Goal: Task Accomplishment & Management: Manage account settings

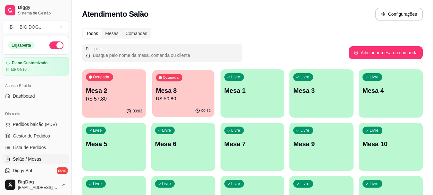
click at [162, 99] on p "R$ 50,80" at bounding box center [183, 98] width 55 height 7
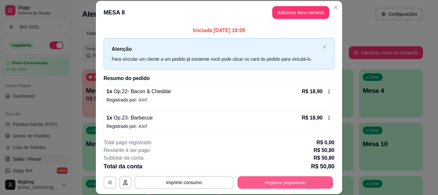
click at [251, 181] on button "Registrar pagamento" at bounding box center [286, 182] width 96 height 13
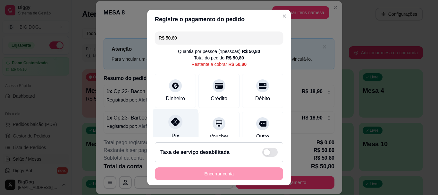
click at [171, 121] on icon at bounding box center [175, 122] width 8 height 8
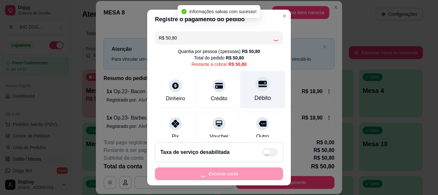
type input "R$ 0,00"
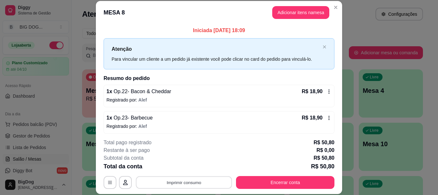
click at [186, 185] on button "Imprimir consumo" at bounding box center [184, 182] width 96 height 13
click at [187, 171] on button "IMPRESSORA" at bounding box center [183, 167] width 45 height 10
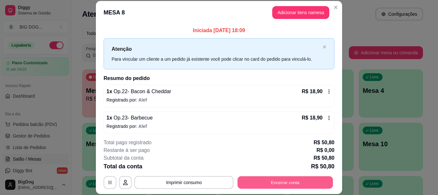
click at [274, 179] on button "Encerrar conta" at bounding box center [286, 182] width 96 height 13
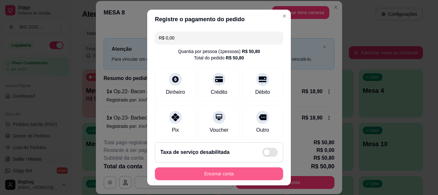
click at [251, 173] on button "Encerrar conta" at bounding box center [219, 173] width 128 height 13
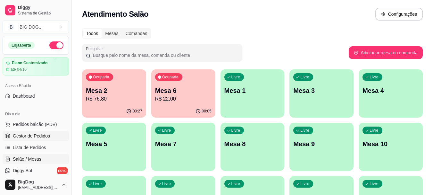
click at [40, 134] on span "Gestor de Pedidos" at bounding box center [31, 135] width 37 height 6
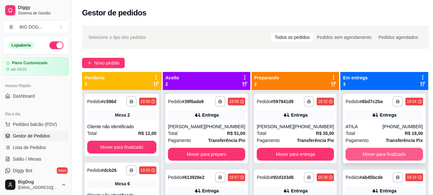
click at [376, 156] on button "Mover para finalizado" at bounding box center [384, 153] width 77 height 13
click at [376, 156] on button "Mover para finalizado" at bounding box center [384, 154] width 75 height 13
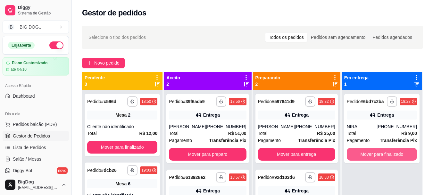
click at [376, 156] on button "Mover para finalizado" at bounding box center [382, 153] width 70 height 13
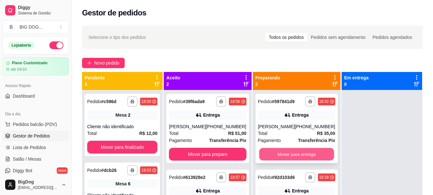
click at [294, 158] on button "Mover para entrega" at bounding box center [296, 154] width 75 height 13
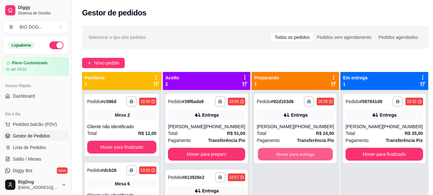
click at [294, 158] on button "Mover para entrega" at bounding box center [295, 154] width 75 height 13
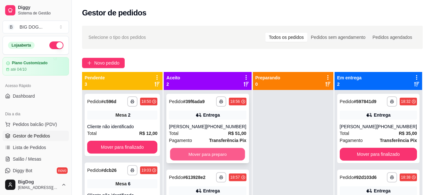
click at [203, 150] on button "Mover para preparo" at bounding box center [207, 154] width 75 height 13
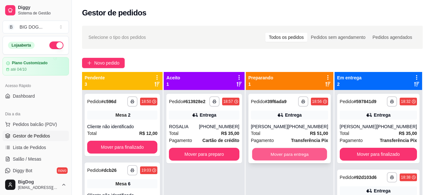
click at [281, 153] on button "Mover para entrega" at bounding box center [289, 154] width 75 height 13
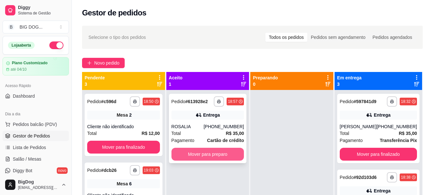
click at [223, 154] on button "Mover para preparo" at bounding box center [208, 153] width 73 height 13
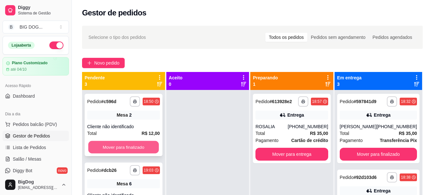
click at [109, 141] on button "Mover para finalizado" at bounding box center [123, 147] width 71 height 13
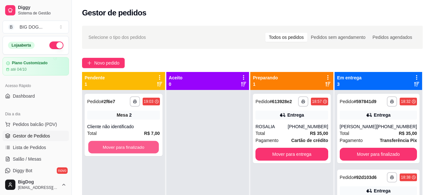
click at [109, 141] on button "Mover para finalizado" at bounding box center [123, 147] width 71 height 13
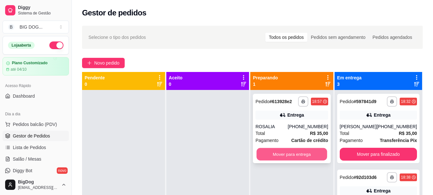
click at [315, 151] on button "Mover para entrega" at bounding box center [292, 154] width 71 height 13
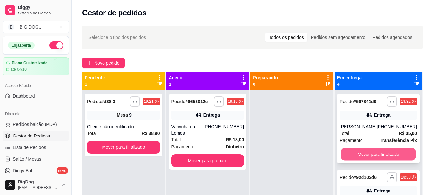
click at [371, 153] on button "Mover para finalizado" at bounding box center [378, 154] width 75 height 13
click at [371, 153] on button "Mover para finalizado" at bounding box center [378, 153] width 77 height 13
click at [349, 150] on button "Mover para finalizado" at bounding box center [378, 153] width 77 height 13
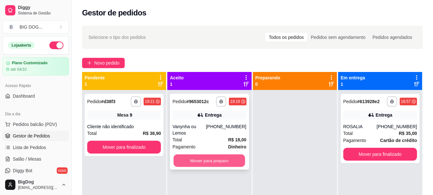
click at [217, 160] on button "Mover para preparo" at bounding box center [210, 160] width 72 height 13
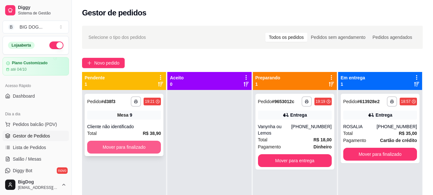
click at [150, 150] on button "Mover para finalizado" at bounding box center [124, 146] width 74 height 13
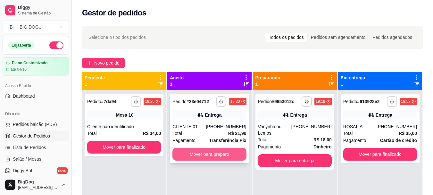
click at [227, 153] on button "Mover para preparo" at bounding box center [210, 153] width 74 height 13
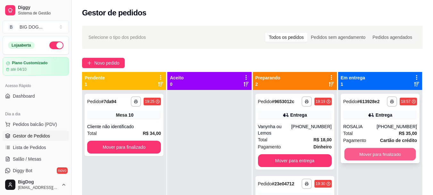
click at [345, 156] on button "Mover para finalizado" at bounding box center [380, 154] width 72 height 13
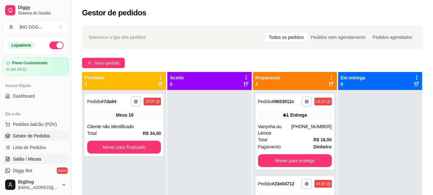
click at [38, 155] on link "Salão / Mesas" at bounding box center [36, 159] width 66 height 10
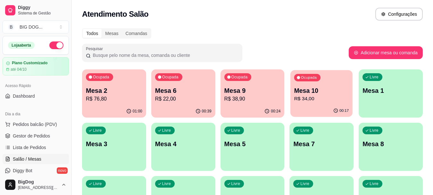
click at [334, 96] on p "R$ 34,00" at bounding box center [321, 98] width 55 height 7
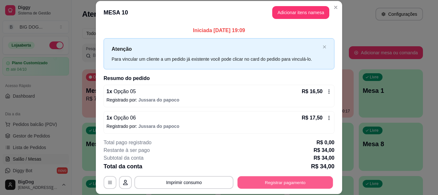
click at [250, 184] on button "Registrar pagamento" at bounding box center [286, 182] width 96 height 13
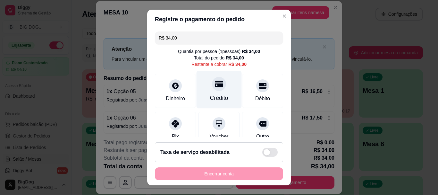
click at [211, 92] on div "Crédito" at bounding box center [219, 90] width 45 height 38
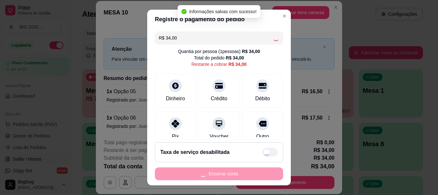
type input "R$ 0,00"
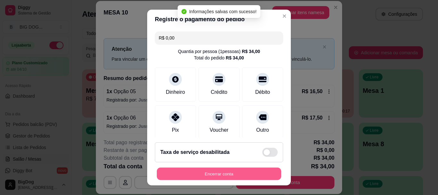
click at [225, 172] on button "Encerrar conta" at bounding box center [219, 173] width 124 height 13
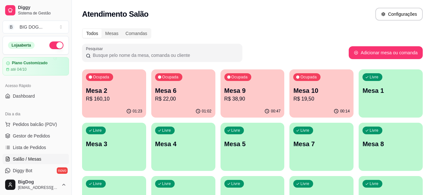
click at [252, 100] on p "R$ 38,90" at bounding box center [252, 99] width 56 height 8
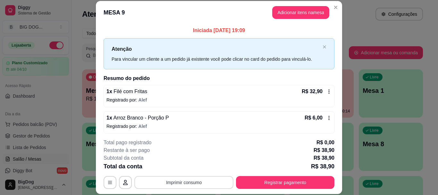
click at [200, 184] on button "Imprimir consumo" at bounding box center [183, 182] width 99 height 13
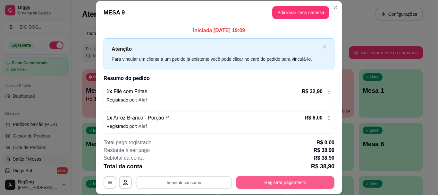
click at [267, 180] on button "Registrar pagamento" at bounding box center [285, 182] width 98 height 13
click at [279, 180] on button "Registrar pagamento" at bounding box center [286, 182] width 96 height 13
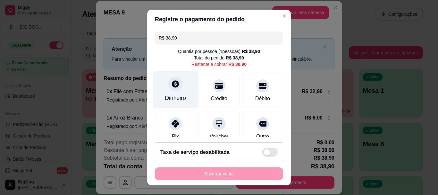
click at [173, 83] on icon at bounding box center [175, 84] width 8 height 8
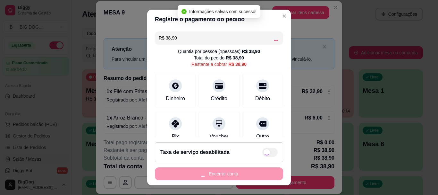
type input "R$ 0,00"
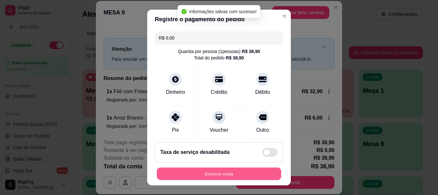
click at [242, 172] on button "Encerrar conta" at bounding box center [219, 173] width 124 height 13
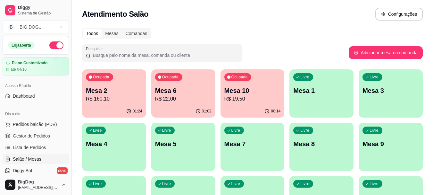
click at [245, 91] on p "Mesa 10" at bounding box center [252, 90] width 56 height 9
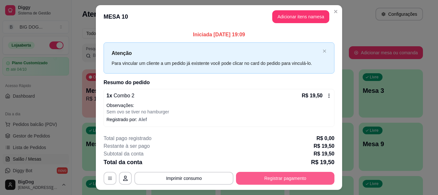
click at [264, 180] on button "Registrar pagamento" at bounding box center [285, 178] width 98 height 13
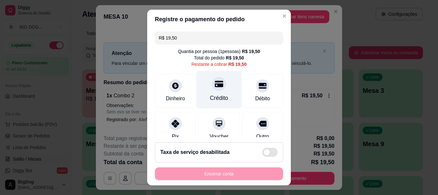
click at [214, 95] on div "Crédito" at bounding box center [219, 98] width 18 height 8
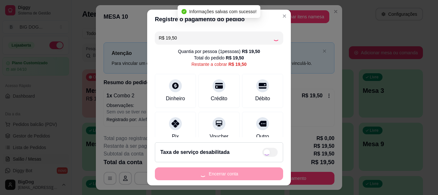
type input "R$ 0,00"
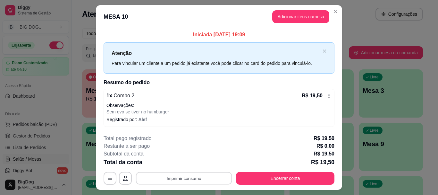
click at [188, 180] on button "Imprimir consumo" at bounding box center [184, 178] width 96 height 13
click at [185, 166] on button "IMPRESSORA" at bounding box center [183, 163] width 46 height 10
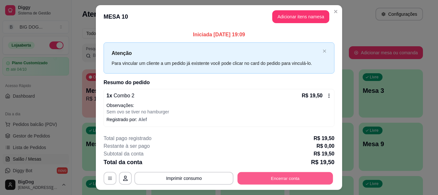
click at [286, 178] on button "Encerrar conta" at bounding box center [286, 178] width 96 height 13
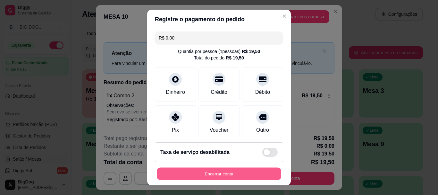
click at [214, 177] on button "Encerrar conta" at bounding box center [219, 173] width 124 height 13
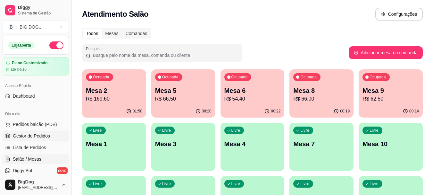
click at [40, 134] on span "Gestor de Pedidos" at bounding box center [31, 135] width 37 height 6
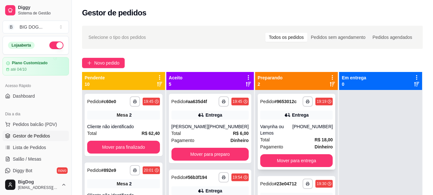
click at [276, 160] on div "**********" at bounding box center [297, 132] width 78 height 76
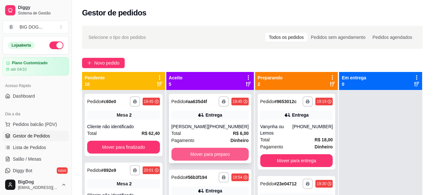
click at [216, 160] on button "Mover para preparo" at bounding box center [210, 153] width 77 height 13
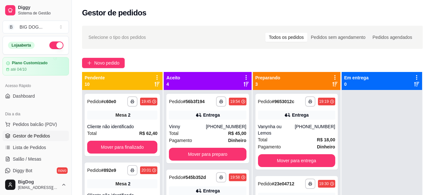
click at [216, 164] on div "**********" at bounding box center [208, 187] width 88 height 195
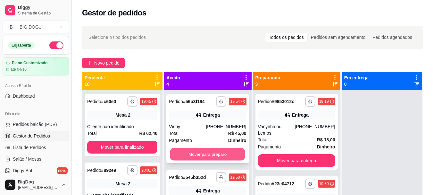
click at [220, 156] on button "Mover para preparo" at bounding box center [207, 154] width 75 height 13
click at [220, 156] on button "Mover para preparo" at bounding box center [207, 153] width 77 height 13
click at [220, 155] on button "Mover para preparo" at bounding box center [207, 154] width 75 height 13
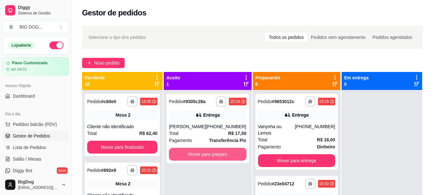
click at [220, 155] on button "Mover para preparo" at bounding box center [207, 153] width 77 height 13
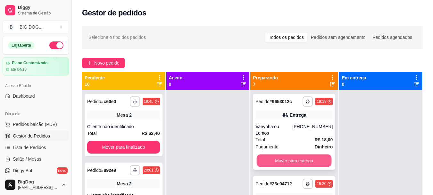
click at [280, 165] on button "Mover para entrega" at bounding box center [294, 160] width 75 height 13
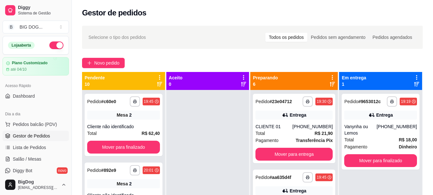
click at [280, 165] on div "**********" at bounding box center [294, 187] width 88 height 195
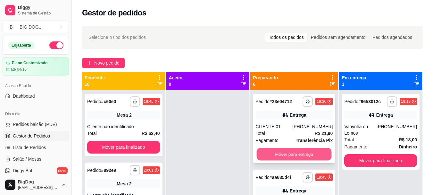
click at [290, 150] on button "Mover para entrega" at bounding box center [294, 154] width 75 height 13
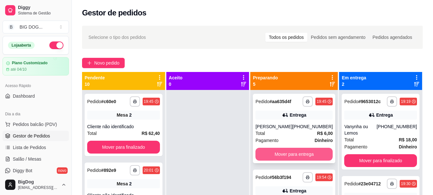
click at [290, 159] on button "Mover para entrega" at bounding box center [294, 153] width 77 height 13
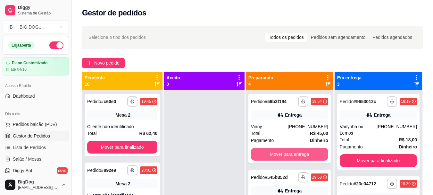
click at [290, 159] on button "Mover para entrega" at bounding box center [289, 153] width 77 height 13
click at [290, 159] on button "Mover para entrega" at bounding box center [289, 154] width 75 height 13
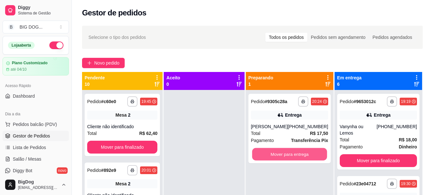
click at [290, 159] on button "Mover para entrega" at bounding box center [289, 154] width 75 height 13
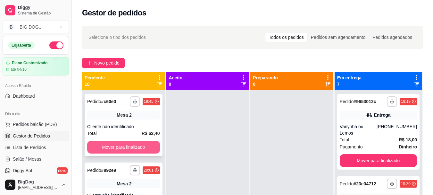
click at [138, 143] on button "Mover para finalizado" at bounding box center [123, 146] width 73 height 13
click at [138, 143] on button "Mover para finalizado" at bounding box center [123, 147] width 71 height 13
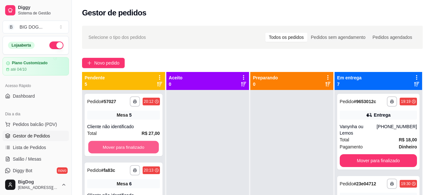
click at [138, 143] on button "Mover para finalizado" at bounding box center [123, 147] width 71 height 13
click at [138, 143] on button "Mover para finalizado" at bounding box center [123, 146] width 73 height 13
click at [138, 143] on button "Mover para finalizado" at bounding box center [123, 147] width 71 height 13
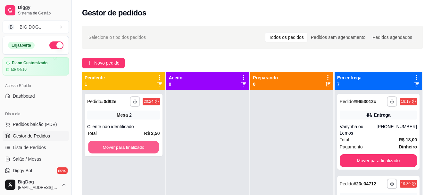
click at [138, 143] on button "Mover para finalizado" at bounding box center [123, 147] width 71 height 13
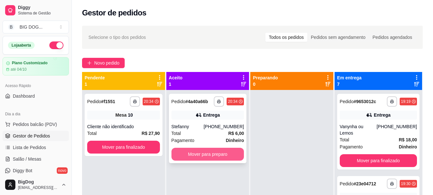
click at [194, 150] on button "Mover para preparo" at bounding box center [208, 153] width 73 height 13
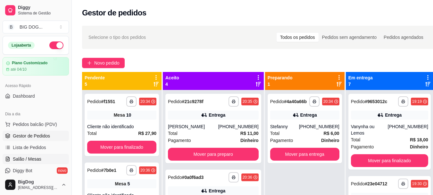
click at [36, 155] on link "Salão / Mesas" at bounding box center [36, 159] width 66 height 10
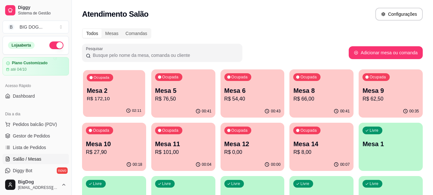
click at [89, 90] on p "Mesa 2" at bounding box center [114, 90] width 55 height 9
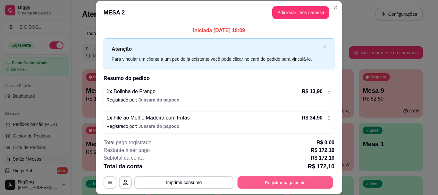
click at [258, 178] on button "Registrar pagamento" at bounding box center [286, 182] width 96 height 13
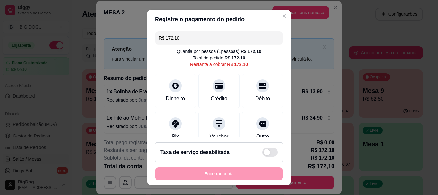
click at [231, 36] on input "R$ 172,10" at bounding box center [219, 37] width 121 height 13
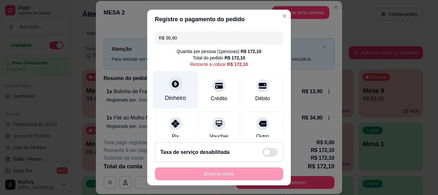
click at [166, 90] on div "Dinheiro" at bounding box center [175, 90] width 45 height 38
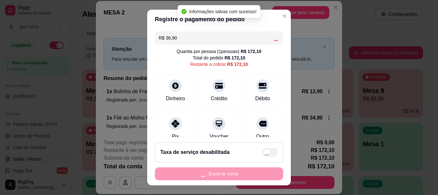
type input "R$ 135,20"
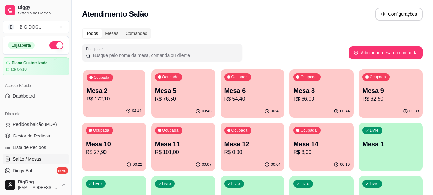
click at [120, 96] on p "R$ 172,10" at bounding box center [114, 98] width 55 height 7
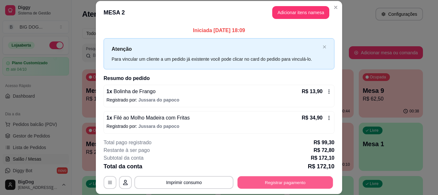
click at [277, 181] on button "Registrar pagamento" at bounding box center [286, 182] width 96 height 13
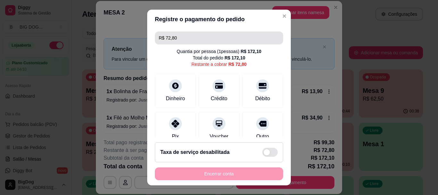
click at [202, 38] on input "R$ 72,80" at bounding box center [219, 37] width 121 height 13
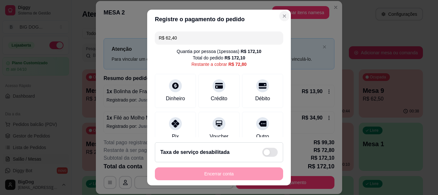
type input "R$ 62,40"
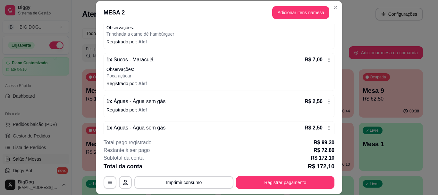
scroll to position [359, 0]
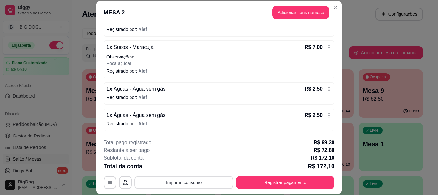
click at [189, 178] on button "Imprimir consumo" at bounding box center [183, 182] width 99 height 13
click at [190, 165] on button "IMPRESSORA" at bounding box center [183, 167] width 45 height 10
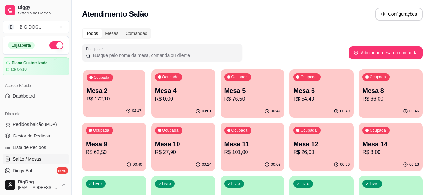
click at [114, 106] on div "02:17" at bounding box center [114, 111] width 62 height 12
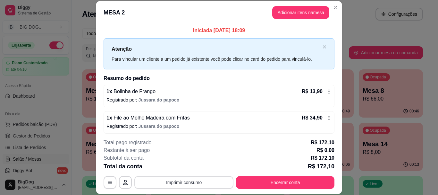
click at [217, 180] on button "Imprimir consumo" at bounding box center [183, 182] width 99 height 13
click at [195, 166] on button "IMPRESSORA" at bounding box center [183, 167] width 46 height 10
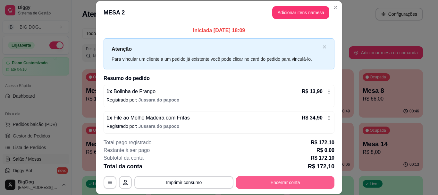
click at [282, 179] on button "Encerrar conta" at bounding box center [285, 182] width 98 height 13
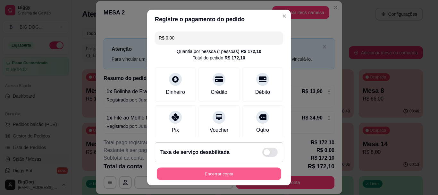
click at [254, 173] on button "Encerrar conta" at bounding box center [219, 173] width 124 height 13
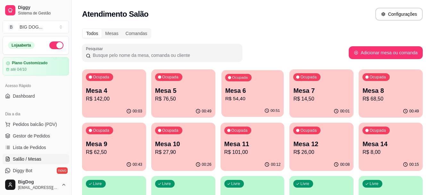
click at [241, 93] on p "Mesa 6" at bounding box center [252, 90] width 55 height 9
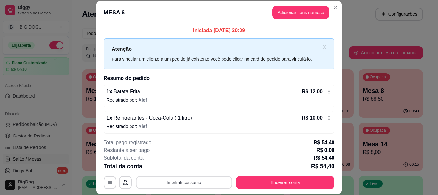
click at [155, 179] on button "Imprimir consumo" at bounding box center [184, 182] width 96 height 13
click at [186, 169] on button "IMPRESSORA" at bounding box center [183, 167] width 46 height 10
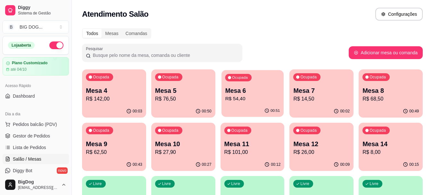
click at [245, 113] on div "00:51" at bounding box center [253, 111] width 62 height 12
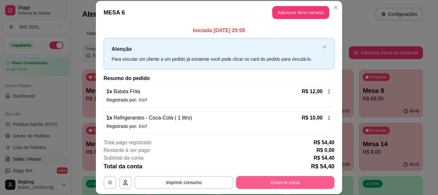
click at [265, 183] on button "Encerrar conta" at bounding box center [285, 182] width 98 height 13
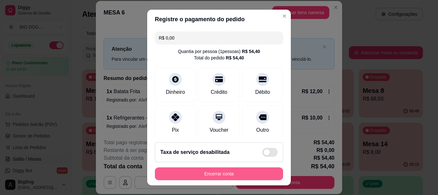
click at [253, 167] on button "Encerrar conta" at bounding box center [219, 173] width 128 height 13
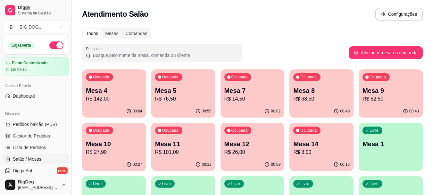
click at [317, 146] on p "Mesa 14" at bounding box center [321, 143] width 56 height 9
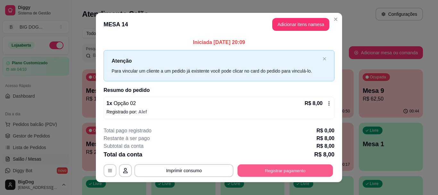
click at [245, 173] on button "Registrar pagamento" at bounding box center [286, 170] width 96 height 13
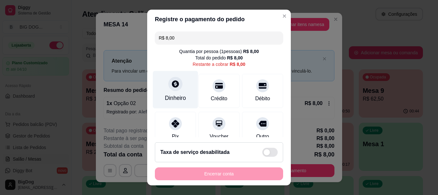
click at [177, 93] on div "Dinheiro" at bounding box center [175, 90] width 45 height 38
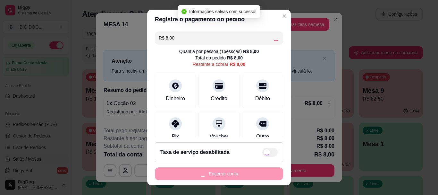
type input "R$ 0,00"
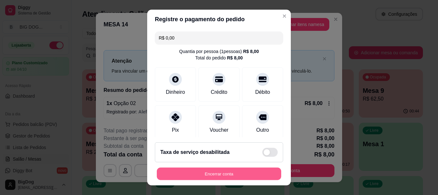
click at [231, 171] on button "Encerrar conta" at bounding box center [219, 173] width 124 height 13
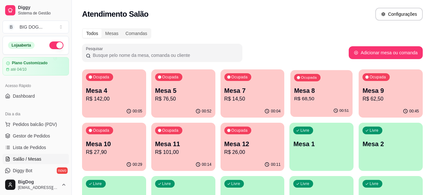
click at [313, 91] on p "Mesa 8" at bounding box center [321, 90] width 55 height 9
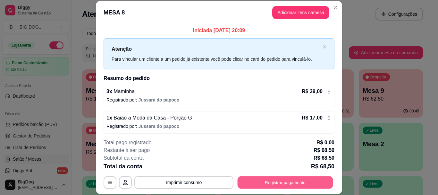
click at [244, 185] on button "Registrar pagamento" at bounding box center [286, 182] width 96 height 13
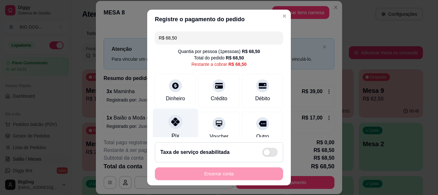
click at [171, 126] on div at bounding box center [175, 122] width 14 height 14
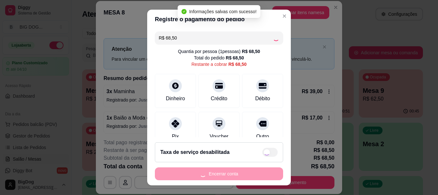
type input "R$ 0,00"
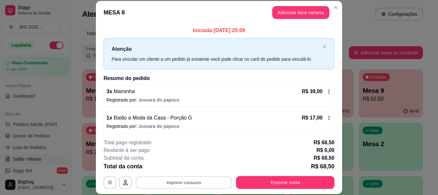
click at [185, 182] on button "Imprimir consumo" at bounding box center [184, 182] width 96 height 13
click at [192, 170] on button "IMPRESSORA" at bounding box center [183, 167] width 46 height 10
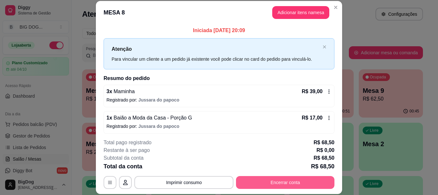
click at [251, 181] on button "Encerrar conta" at bounding box center [285, 182] width 98 height 13
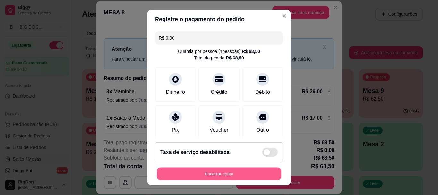
click at [250, 173] on button "Encerrar conta" at bounding box center [219, 173] width 124 height 13
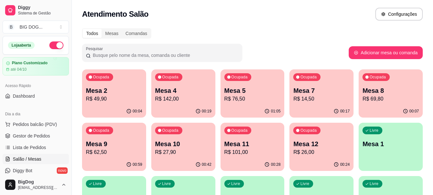
click at [257, 95] on p "R$ 76,50" at bounding box center [252, 99] width 56 height 8
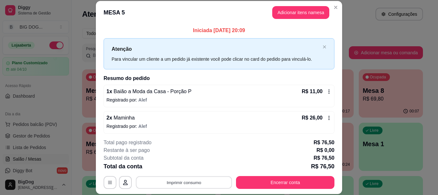
click at [185, 178] on button "Imprimir consumo" at bounding box center [184, 182] width 96 height 13
click at [192, 168] on button "IMPRESSORA" at bounding box center [183, 167] width 45 height 10
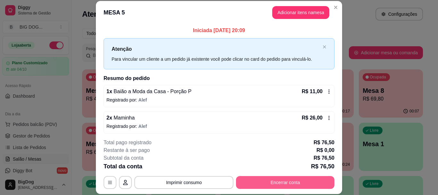
click at [263, 180] on button "Encerrar conta" at bounding box center [285, 182] width 98 height 13
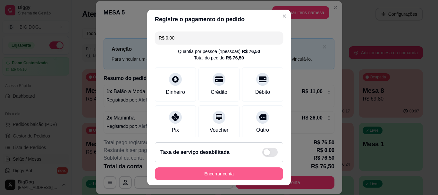
click at [206, 176] on button "Encerrar conta" at bounding box center [219, 173] width 128 height 13
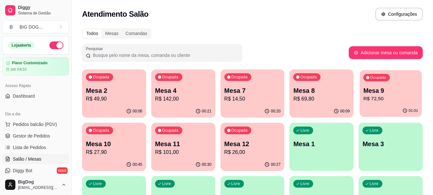
click at [377, 91] on p "Mesa 9" at bounding box center [391, 90] width 55 height 9
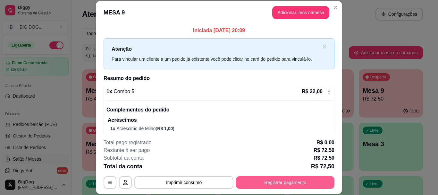
click at [268, 182] on button "Registrar pagamento" at bounding box center [285, 182] width 98 height 13
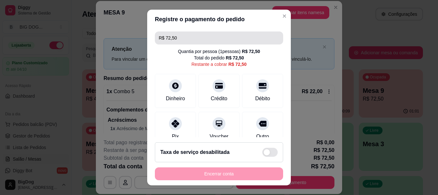
click at [196, 36] on input "R$ 72,50" at bounding box center [219, 37] width 121 height 13
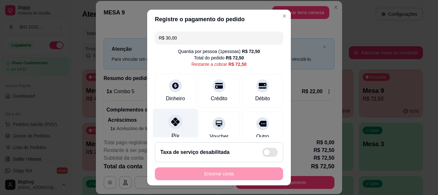
click at [173, 124] on icon at bounding box center [175, 122] width 8 height 8
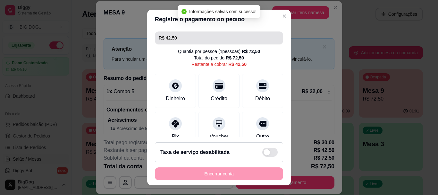
click at [205, 38] on input "R$ 42,50" at bounding box center [219, 37] width 121 height 13
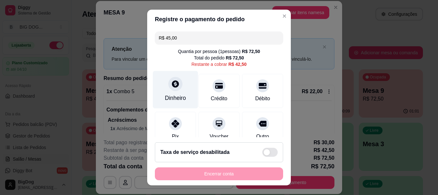
click at [178, 93] on div "Dinheiro" at bounding box center [175, 90] width 45 height 38
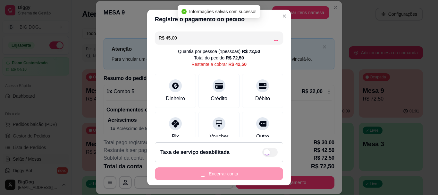
type input "-R$ 2,50"
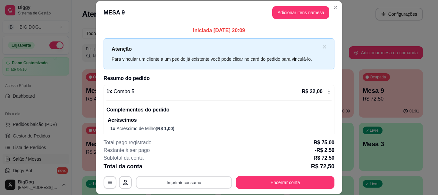
click at [202, 181] on button "Imprimir consumo" at bounding box center [184, 182] width 96 height 13
click at [194, 167] on button "IMPRESSORA" at bounding box center [183, 167] width 46 height 10
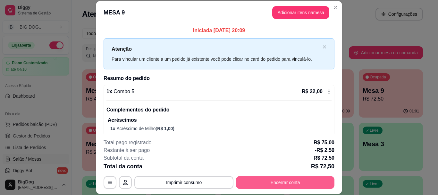
click at [240, 184] on button "Encerrar conta" at bounding box center [285, 182] width 98 height 13
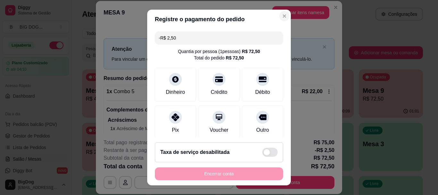
click at [281, 152] on section "Registre o pagamento do pedido -R$ 2,50 Quantia por pessoa ( 1 pessoas) R$ 72,5…" at bounding box center [219, 97] width 144 height 175
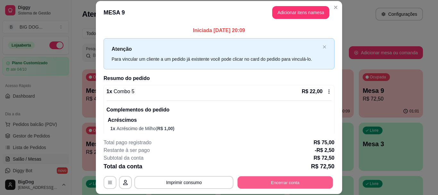
click at [277, 178] on button "Encerrar conta" at bounding box center [286, 182] width 96 height 13
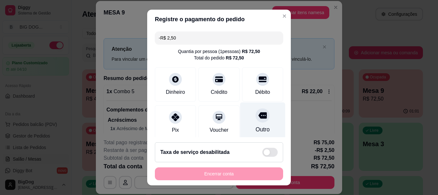
click at [258, 114] on icon at bounding box center [262, 115] width 8 height 6
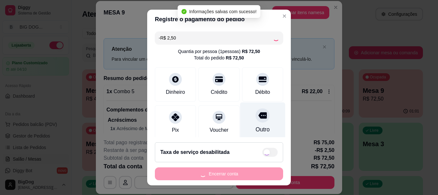
type input "-R$ 5,00"
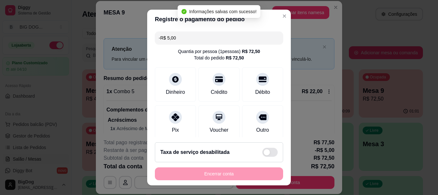
click at [278, 133] on div "-R$ 5,00 Quantia por pessoa ( 1 pessoas) R$ 72,50 Total do pedido R$ 72,50 Dinh…" at bounding box center [219, 83] width 144 height 108
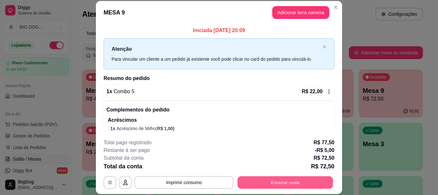
click at [248, 179] on button "Encerrar conta" at bounding box center [286, 182] width 96 height 13
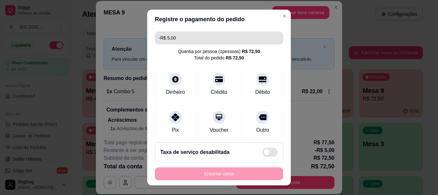
click at [224, 36] on input "-R$ 5,00" at bounding box center [219, 37] width 121 height 13
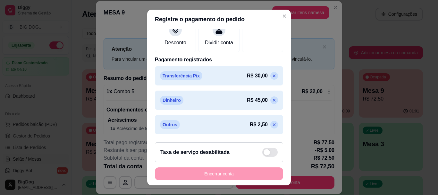
scroll to position [132, 0]
click at [272, 125] on icon at bounding box center [274, 124] width 5 height 5
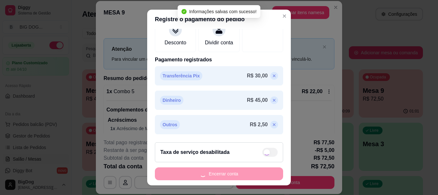
type input "-R$ 2,50"
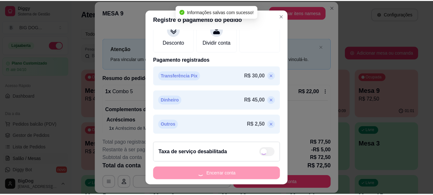
scroll to position [108, 0]
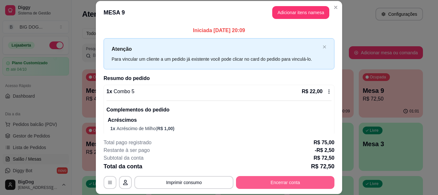
click at [275, 181] on button "Encerrar conta" at bounding box center [285, 182] width 98 height 13
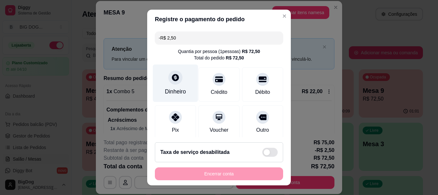
click at [171, 85] on div "Dinheiro" at bounding box center [175, 83] width 45 height 38
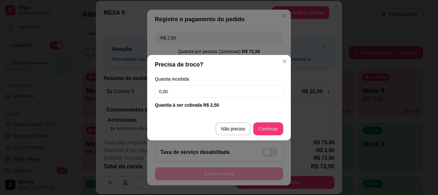
click at [188, 89] on input "0,00" at bounding box center [219, 91] width 128 height 13
type input "2,50"
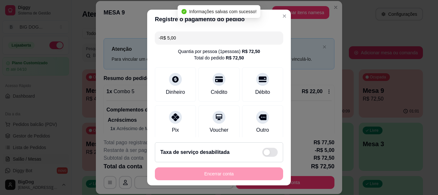
type input "-R$ 5,00"
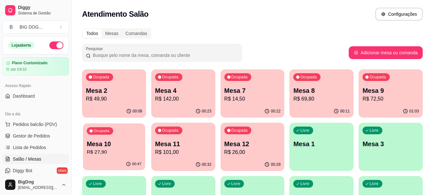
click at [91, 140] on p "Mesa 10" at bounding box center [114, 143] width 55 height 9
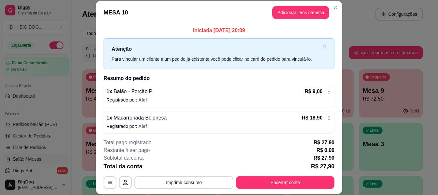
click at [196, 182] on button "Imprimir consumo" at bounding box center [183, 182] width 99 height 13
click at [189, 165] on button "IMPRESSORA" at bounding box center [183, 167] width 46 height 10
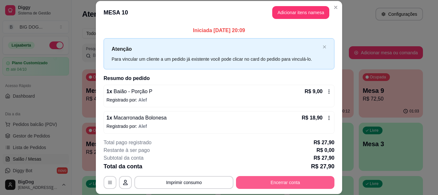
click at [282, 183] on button "Encerrar conta" at bounding box center [285, 182] width 98 height 13
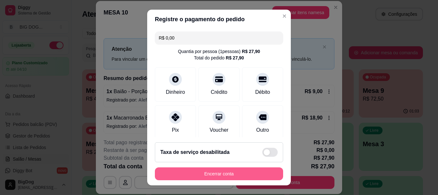
click at [255, 176] on button "Encerrar conta" at bounding box center [219, 173] width 128 height 13
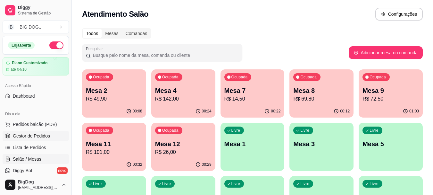
click at [19, 133] on span "Gestor de Pedidos" at bounding box center [31, 135] width 37 height 6
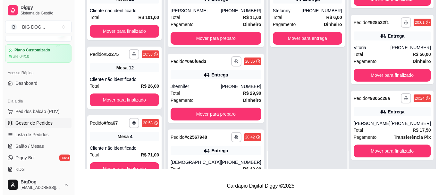
scroll to position [361, 0]
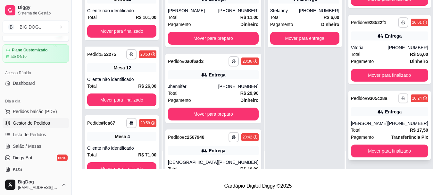
click at [398, 98] on button "button" at bounding box center [403, 98] width 10 height 10
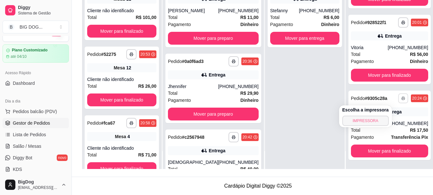
click at [370, 120] on button "IMPRESSORA" at bounding box center [365, 120] width 46 height 10
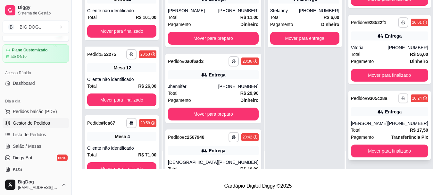
click at [398, 95] on button "button" at bounding box center [403, 98] width 10 height 10
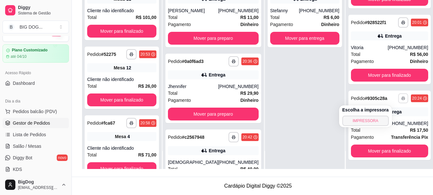
click at [360, 121] on button "IMPRESSORA" at bounding box center [365, 120] width 46 height 10
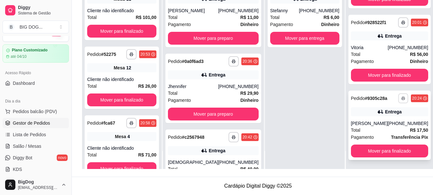
click at [398, 95] on button "button" at bounding box center [403, 98] width 10 height 10
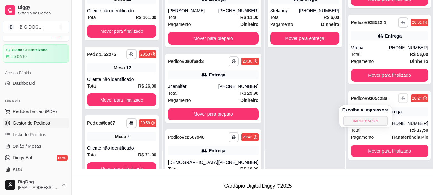
click at [359, 124] on button "IMPRESSORA" at bounding box center [365, 120] width 45 height 10
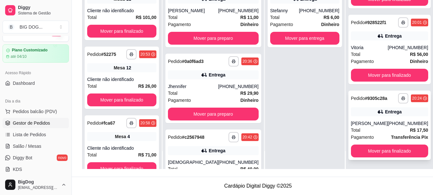
click at [391, 137] on strong "Transferência Pix" at bounding box center [409, 136] width 37 height 5
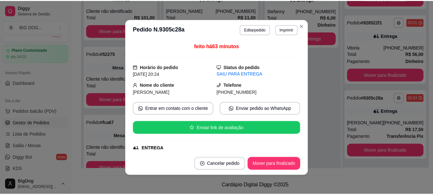
scroll to position [1, 0]
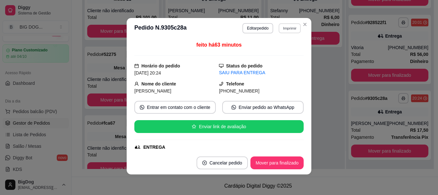
click at [282, 27] on button "Imprimir" at bounding box center [290, 28] width 22 height 10
click at [272, 46] on button "IMPRESSORA" at bounding box center [276, 51] width 46 height 10
click at [287, 26] on button "Imprimir" at bounding box center [290, 28] width 22 height 10
click at [282, 46] on button "IMPRESSORA" at bounding box center [276, 51] width 46 height 10
click at [285, 30] on button "Imprimir" at bounding box center [290, 28] width 22 height 10
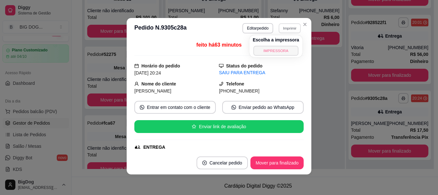
click at [275, 49] on button "IMPRESSORA" at bounding box center [275, 51] width 45 height 10
click at [288, 24] on button "Imprimir" at bounding box center [289, 28] width 23 height 10
click at [277, 48] on button "IMPRESSORA" at bounding box center [275, 51] width 45 height 10
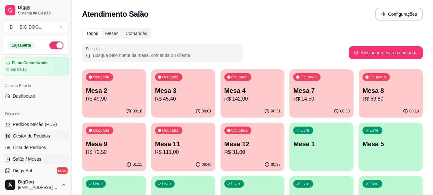
click at [44, 136] on span "Gestor de Pedidos" at bounding box center [31, 135] width 37 height 6
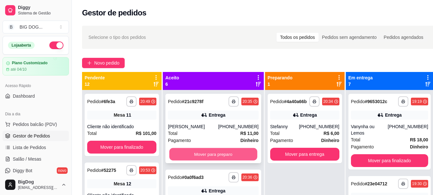
click at [214, 156] on button "Mover para preparo" at bounding box center [213, 154] width 88 height 13
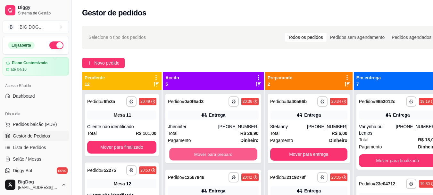
click at [214, 156] on button "Mover para preparo" at bounding box center [213, 154] width 88 height 13
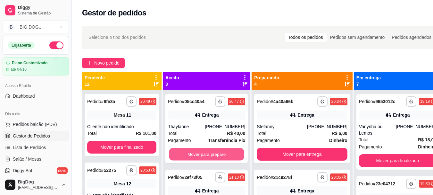
click at [214, 156] on button "Mover para preparo" at bounding box center [206, 154] width 75 height 13
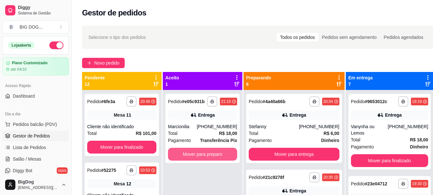
click at [214, 156] on button "Mover para preparo" at bounding box center [202, 153] width 69 height 13
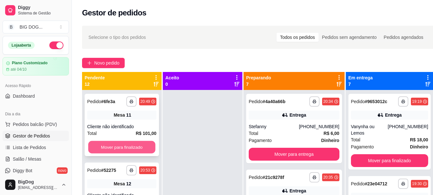
click at [139, 149] on button "Mover para finalizado" at bounding box center [121, 147] width 67 height 13
click at [147, 146] on button "Mover para finalizado" at bounding box center [121, 147] width 67 height 13
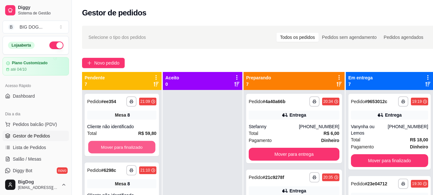
click at [147, 146] on button "Mover para finalizado" at bounding box center [121, 147] width 67 height 13
click at [139, 143] on button "Mover para finalizado" at bounding box center [121, 146] width 69 height 13
click at [139, 143] on button "Mover para finalizado" at bounding box center [121, 147] width 67 height 13
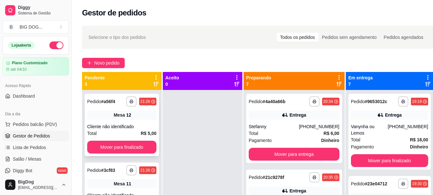
click at [135, 117] on div "Mesa 12" at bounding box center [121, 114] width 69 height 9
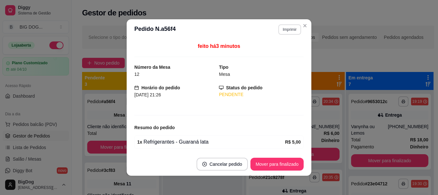
click at [289, 33] on button "Imprimir" at bounding box center [289, 29] width 23 height 10
click at [282, 55] on button "IMPRESSORA" at bounding box center [275, 52] width 45 height 10
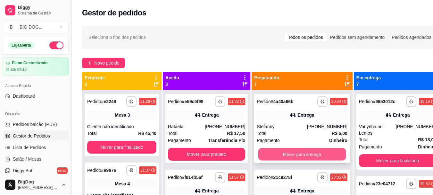
click at [284, 153] on button "Mover para entrega" at bounding box center [302, 154] width 88 height 13
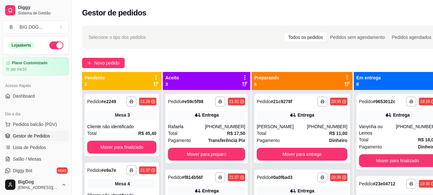
click at [284, 153] on div "**********" at bounding box center [302, 128] width 96 height 69
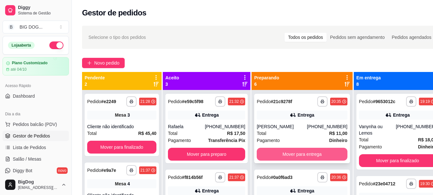
click at [280, 160] on button "Mover para entrega" at bounding box center [302, 153] width 91 height 13
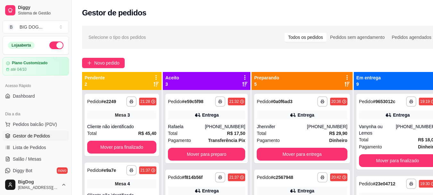
click at [280, 163] on div "**********" at bounding box center [302, 187] width 101 height 195
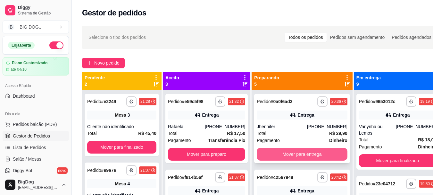
click at [280, 156] on button "Mover para entrega" at bounding box center [302, 153] width 91 height 13
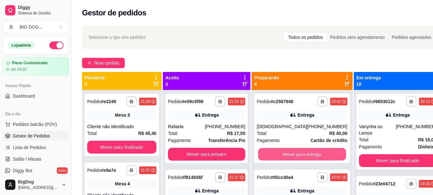
click at [280, 156] on button "Mover para entrega" at bounding box center [302, 154] width 88 height 13
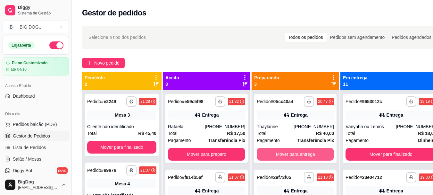
click at [280, 156] on button "Mover para entrega" at bounding box center [295, 153] width 77 height 13
click at [280, 156] on button "Mover para entrega" at bounding box center [295, 154] width 75 height 13
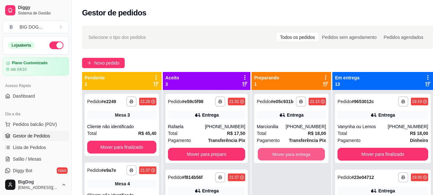
click at [280, 156] on button "Mover para entrega" at bounding box center [291, 154] width 67 height 13
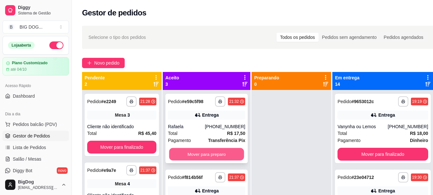
click at [219, 154] on button "Mover para preparo" at bounding box center [206, 154] width 75 height 13
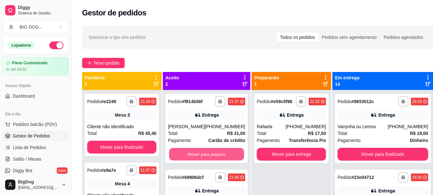
click at [219, 154] on button "Mover para preparo" at bounding box center [206, 154] width 75 height 13
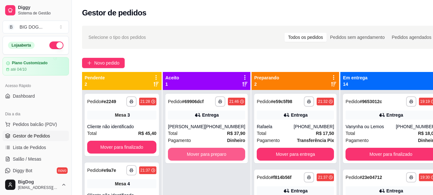
click at [219, 154] on button "Mover para preparo" at bounding box center [206, 153] width 77 height 13
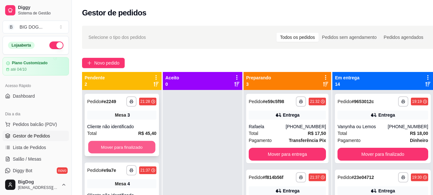
click at [108, 145] on button "Mover para finalizado" at bounding box center [121, 147] width 67 height 13
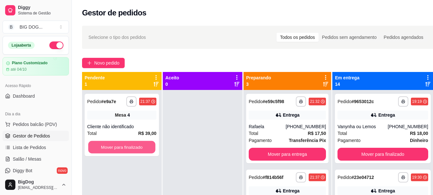
click at [108, 145] on button "Mover para finalizado" at bounding box center [121, 147] width 67 height 13
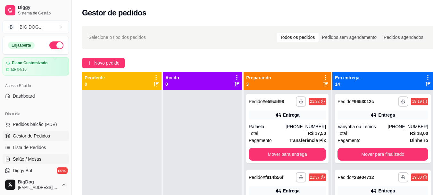
click at [24, 159] on span "Salão / Mesas" at bounding box center [27, 159] width 29 height 6
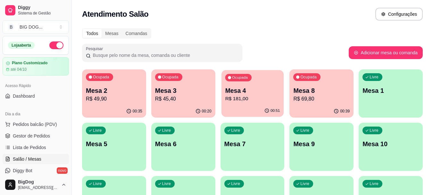
click at [252, 96] on p "R$ 181,00" at bounding box center [252, 98] width 55 height 7
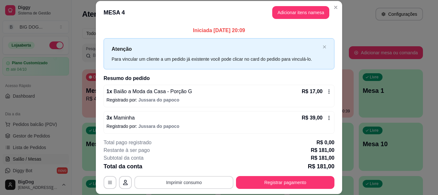
click at [189, 180] on button "Imprimir consumo" at bounding box center [183, 182] width 99 height 13
click at [189, 169] on button "IMPRESSORA" at bounding box center [183, 167] width 46 height 10
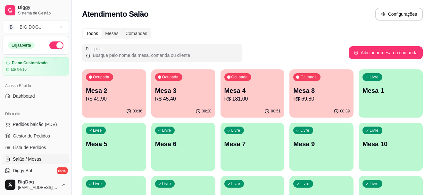
click at [173, 95] on p "R$ 45,40" at bounding box center [183, 99] width 56 height 8
click at [127, 98] on p "R$ 49,90" at bounding box center [114, 98] width 55 height 7
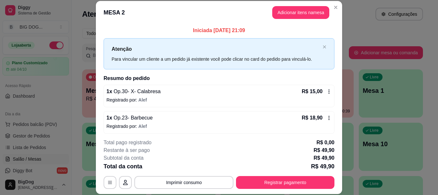
click at [334, 128] on div "Iniciada [DATE] 21:09 Atenção Para vincular um cliente a um pedido já existente…" at bounding box center [219, 78] width 246 height 109
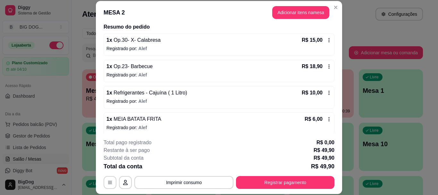
scroll to position [55, 0]
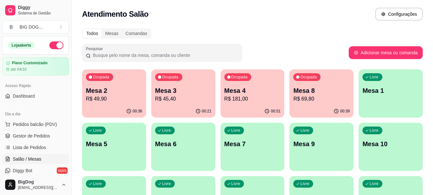
click at [95, 148] on div "Livre Mesa 5" at bounding box center [114, 142] width 64 height 40
click at [260, 147] on p "Mesa 7" at bounding box center [252, 143] width 55 height 9
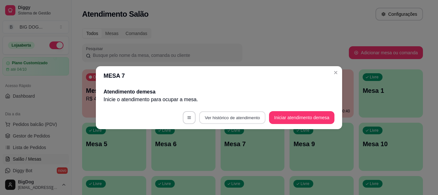
click at [253, 117] on button "Ver histórico de atendimento" at bounding box center [232, 117] width 66 height 13
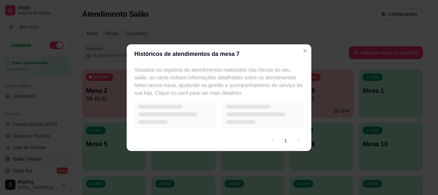
select select "7"
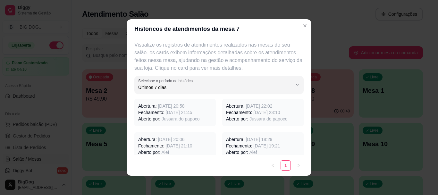
click at [178, 115] on span "[DATE] 21:45" at bounding box center [179, 112] width 27 height 5
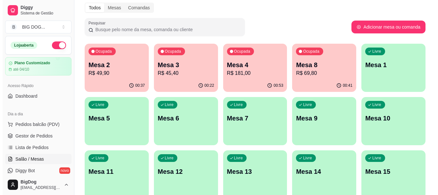
scroll to position [38, 0]
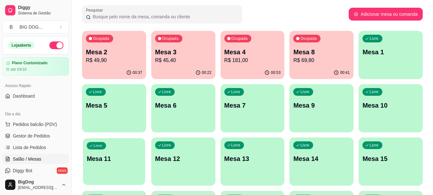
click at [123, 154] on p "Mesa 11" at bounding box center [114, 158] width 55 height 9
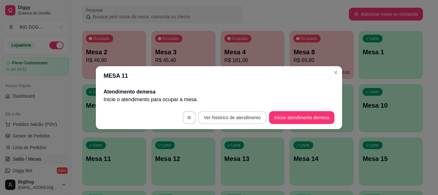
click at [248, 115] on button "Ver histórico de atendimento" at bounding box center [232, 117] width 68 height 13
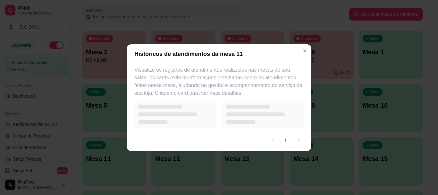
select select "7"
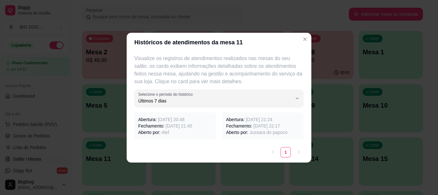
click at [186, 128] on span "[DATE] 21:45" at bounding box center [179, 125] width 27 height 5
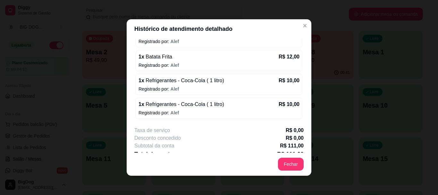
scroll to position [150, 0]
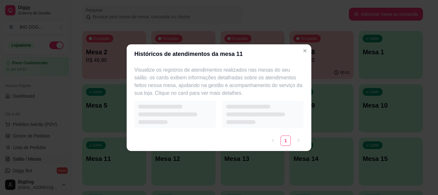
select select "7"
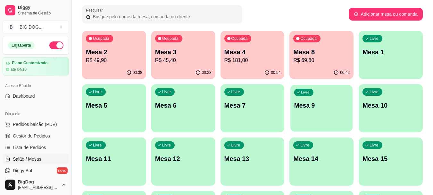
click at [318, 103] on p "Mesa 9" at bounding box center [321, 105] width 55 height 9
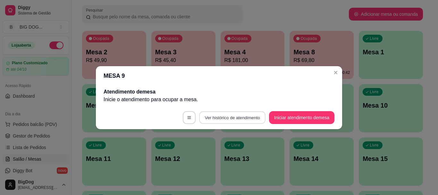
click at [228, 118] on button "Ver histórico de atendimento" at bounding box center [232, 117] width 66 height 13
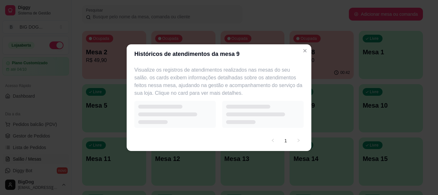
select select "7"
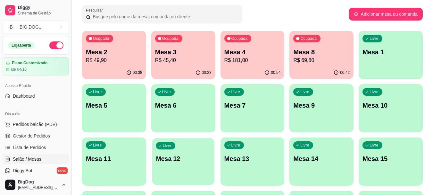
click at [202, 148] on div "Livre Mesa 12" at bounding box center [183, 157] width 62 height 39
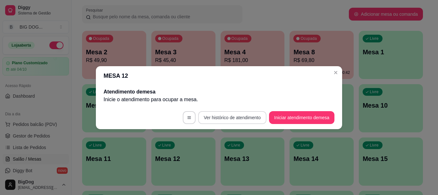
click at [220, 114] on button "Ver histórico de atendimento" at bounding box center [232, 117] width 68 height 13
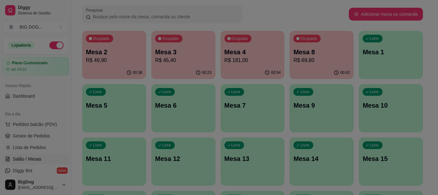
select select "7"
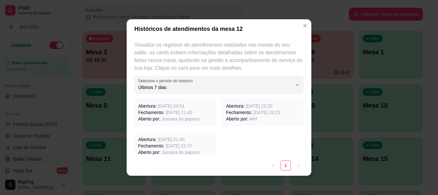
click at [157, 112] on p "Fechamento: [DATE] 21:45" at bounding box center [175, 112] width 74 height 6
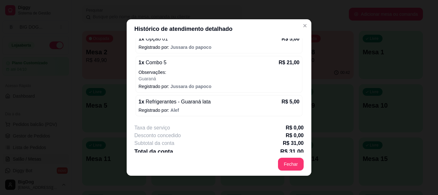
scroll to position [70, 0]
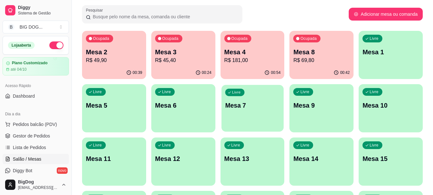
click at [255, 110] on div "Livre Mesa 7" at bounding box center [253, 104] width 62 height 39
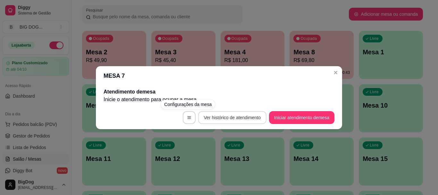
click at [206, 118] on button "Ver histórico de atendimento" at bounding box center [232, 117] width 68 height 13
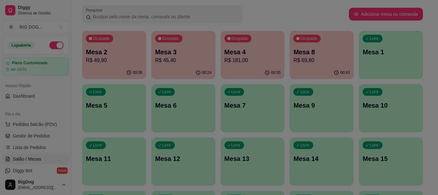
select select "7"
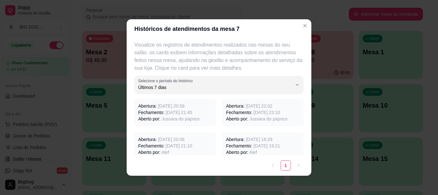
click at [161, 110] on p "Fechamento: [DATE] 21:45" at bounding box center [175, 112] width 74 height 6
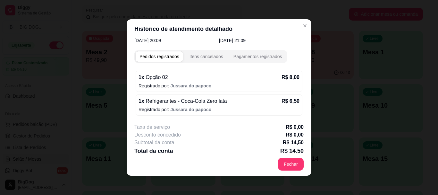
scroll to position [31, 0]
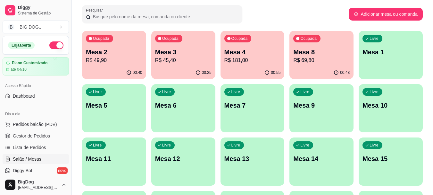
click at [377, 108] on p "Mesa 10" at bounding box center [391, 105] width 56 height 9
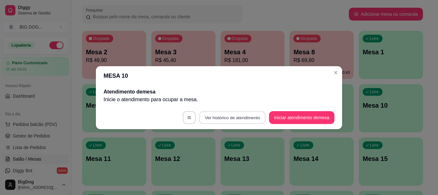
click at [212, 116] on button "Ver histórico de atendimento" at bounding box center [232, 117] width 66 height 13
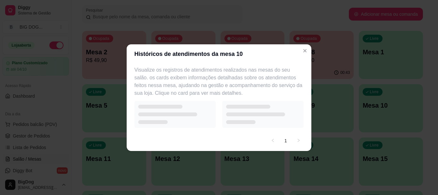
select select "7"
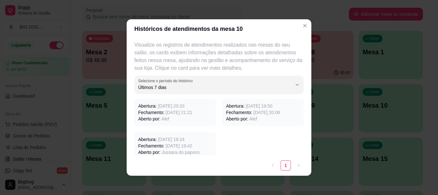
click at [177, 110] on span "[DATE] 21:21" at bounding box center [179, 112] width 27 height 5
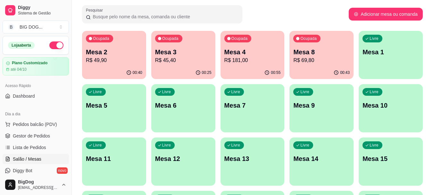
click at [176, 105] on p "Mesa 6" at bounding box center [183, 105] width 56 height 9
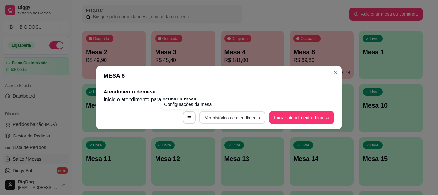
click at [206, 116] on button "Ver histórico de atendimento" at bounding box center [232, 117] width 66 height 13
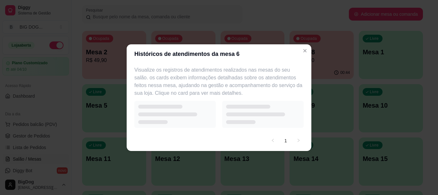
select select "7"
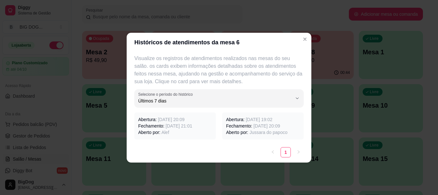
click at [182, 125] on span "[DATE] 21:01" at bounding box center [179, 125] width 27 height 5
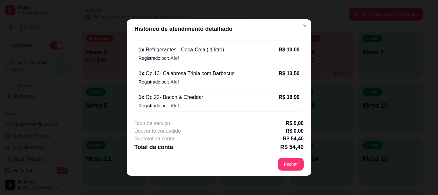
scroll to position [79, 0]
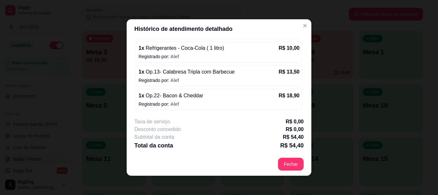
select select "7"
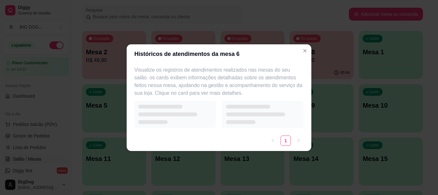
select select "7"
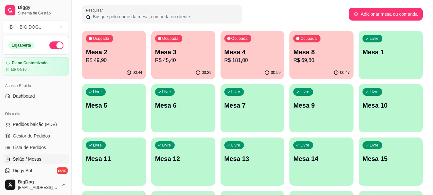
click at [123, 54] on p "Mesa 2" at bounding box center [114, 51] width 56 height 9
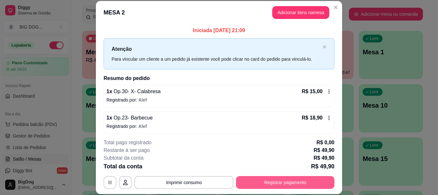
click at [268, 181] on button "Registrar pagamento" at bounding box center [285, 182] width 98 height 13
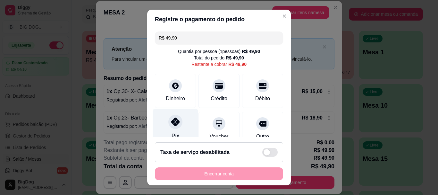
click at [173, 121] on icon at bounding box center [175, 122] width 8 height 8
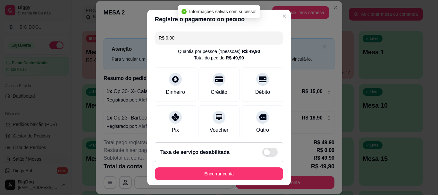
type input "R$ 0,00"
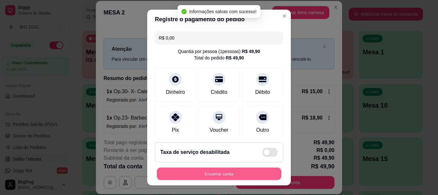
click at [212, 170] on button "Encerrar conta" at bounding box center [219, 173] width 124 height 13
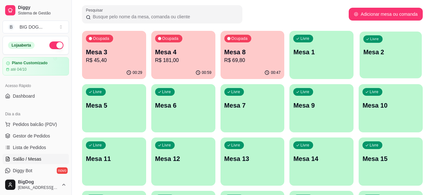
click at [386, 63] on div "Livre Mesa 2" at bounding box center [391, 50] width 62 height 39
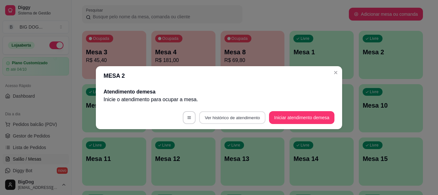
click at [231, 119] on button "Ver histórico de atendimento" at bounding box center [232, 117] width 66 height 13
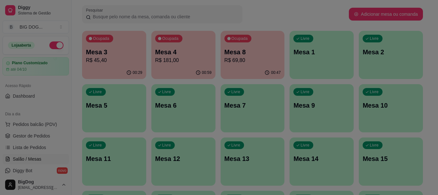
select select "7"
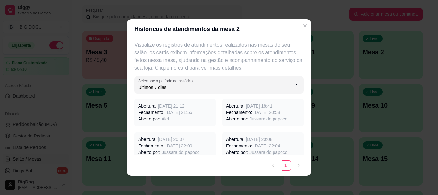
click at [184, 106] on span "[DATE] 21:12" at bounding box center [171, 105] width 27 height 5
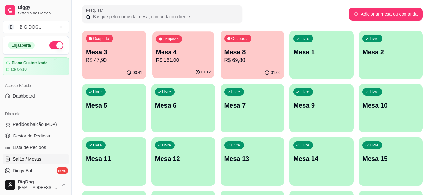
click at [182, 58] on p "R$ 181,00" at bounding box center [183, 59] width 55 height 7
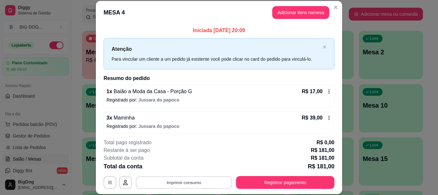
click at [196, 180] on button "Imprimir consumo" at bounding box center [184, 182] width 96 height 13
click at [193, 168] on button "IMPRESSORA" at bounding box center [183, 167] width 45 height 10
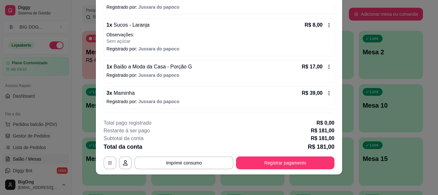
scroll to position [154, 0]
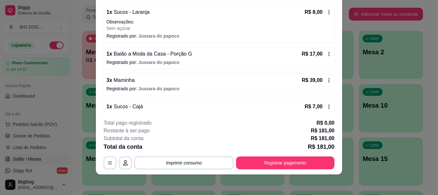
click at [326, 82] on icon at bounding box center [328, 80] width 5 height 5
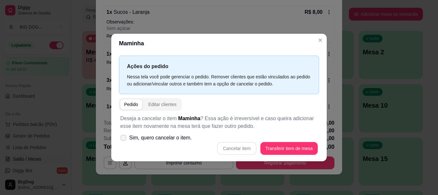
click at [127, 136] on label "Sim, quero cancelar o item." at bounding box center [156, 137] width 77 height 13
click at [124, 139] on input "Sim, quero cancelar o item." at bounding box center [122, 141] width 4 height 4
checkbox input "true"
click at [244, 147] on button "Cancelar item" at bounding box center [237, 148] width 38 height 13
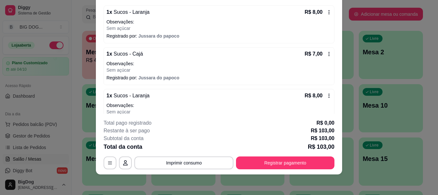
click at [326, 97] on icon at bounding box center [328, 95] width 5 height 5
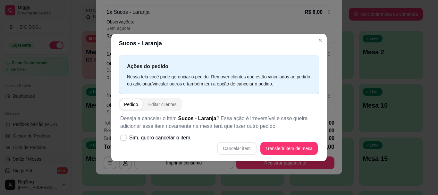
click at [240, 147] on div "Cancelar item Transferir item de mesa" at bounding box center [219, 148] width 198 height 13
click at [151, 134] on span "Sim, quero cancelar o item." at bounding box center [160, 138] width 63 height 8
click at [124, 139] on input "Sim, quero cancelar o item." at bounding box center [122, 141] width 4 height 4
checkbox input "true"
click at [246, 150] on button "Cancelar item" at bounding box center [237, 148] width 38 height 13
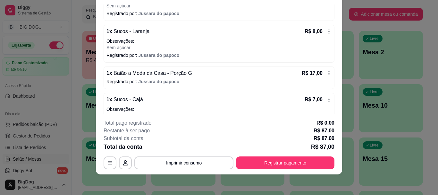
scroll to position [244, 0]
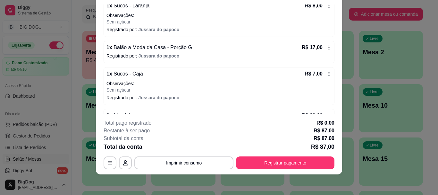
click at [326, 72] on icon at bounding box center [328, 73] width 5 height 5
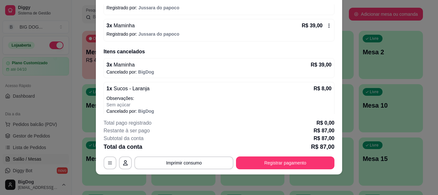
scroll to position [339, 0]
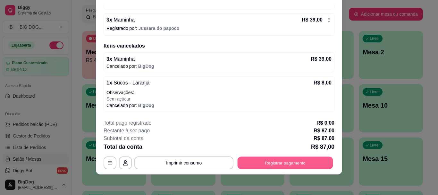
click at [280, 160] on button "Registrar pagamento" at bounding box center [286, 162] width 96 height 13
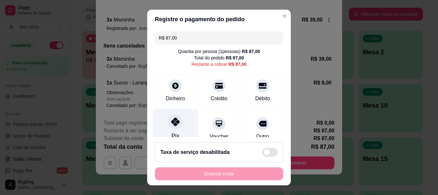
click at [178, 126] on div "Pix" at bounding box center [175, 128] width 45 height 38
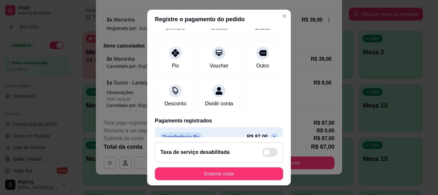
scroll to position [84, 0]
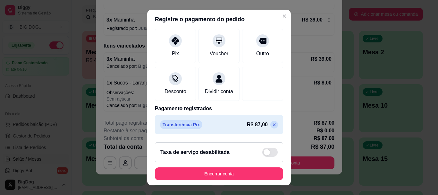
click at [272, 123] on icon at bounding box center [274, 124] width 5 height 5
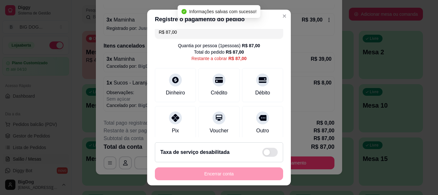
scroll to position [0, 0]
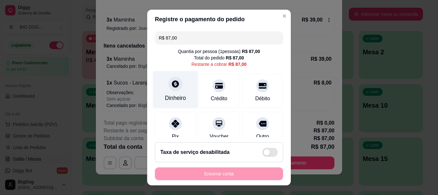
click at [175, 84] on icon at bounding box center [175, 84] width 8 height 8
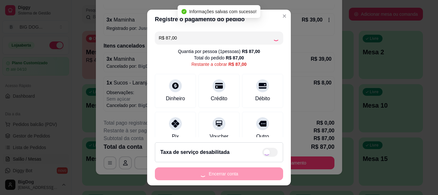
type input "R$ 0,00"
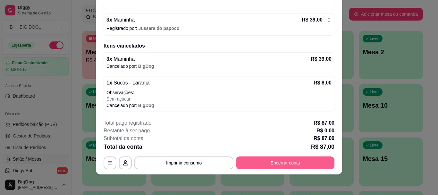
click at [279, 160] on button "Encerrar conta" at bounding box center [285, 162] width 98 height 13
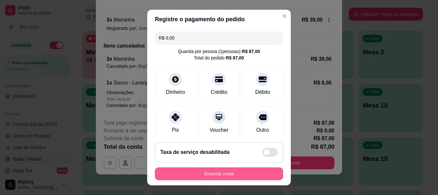
click at [246, 172] on button "Encerrar conta" at bounding box center [219, 173] width 128 height 13
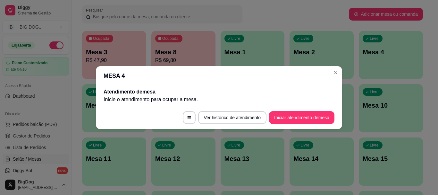
click at [330, 71] on header "MESA 4" at bounding box center [219, 75] width 246 height 19
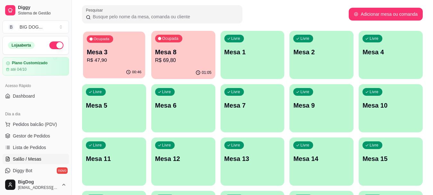
click at [105, 58] on p "R$ 47,90" at bounding box center [114, 59] width 55 height 7
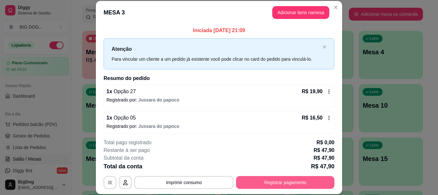
click at [252, 180] on button "Registrar pagamento" at bounding box center [285, 182] width 98 height 13
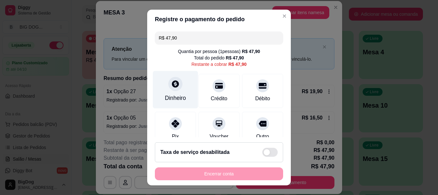
click at [168, 88] on div at bounding box center [175, 84] width 14 height 14
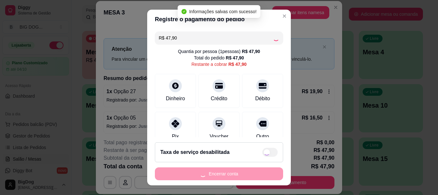
type input "R$ 0,00"
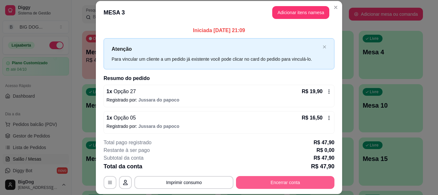
click at [271, 183] on button "Encerrar conta" at bounding box center [285, 182] width 98 height 13
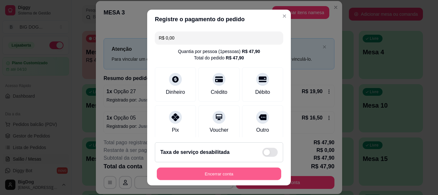
click at [207, 176] on button "Encerrar conta" at bounding box center [219, 173] width 124 height 13
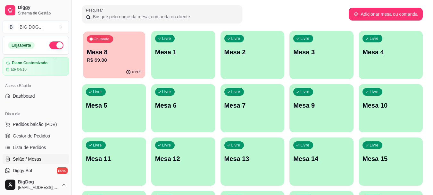
click at [115, 57] on p "R$ 69,80" at bounding box center [114, 59] width 55 height 7
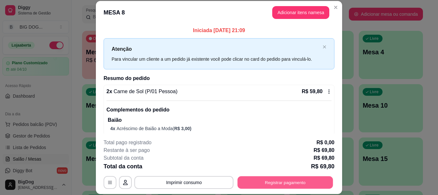
click at [251, 186] on button "Registrar pagamento" at bounding box center [286, 182] width 96 height 13
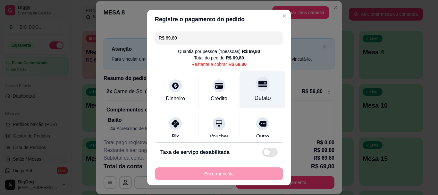
click at [256, 89] on div at bounding box center [263, 84] width 14 height 14
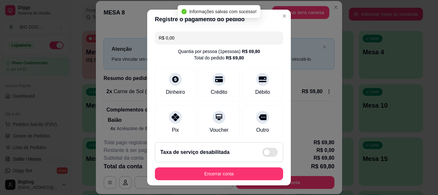
type input "R$ 0,00"
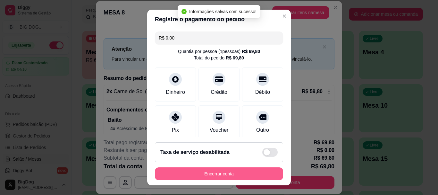
click at [235, 174] on button "Encerrar conta" at bounding box center [219, 173] width 128 height 13
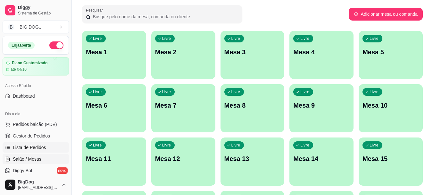
click at [39, 143] on link "Lista de Pedidos" at bounding box center [36, 147] width 66 height 10
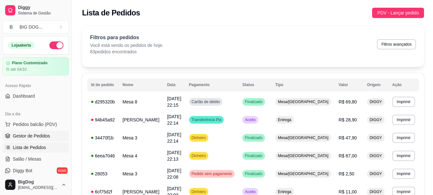
click at [49, 135] on link "Gestor de Pedidos" at bounding box center [36, 135] width 66 height 10
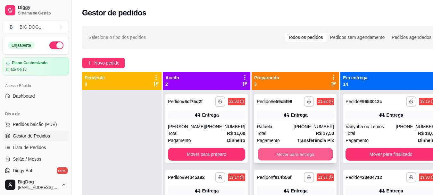
click at [271, 152] on button "Mover para entrega" at bounding box center [295, 154] width 75 height 13
click at [271, 152] on button "Mover para entrega" at bounding box center [295, 153] width 77 height 13
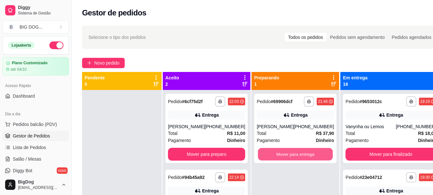
click at [271, 152] on button "Mover para entrega" at bounding box center [295, 154] width 75 height 13
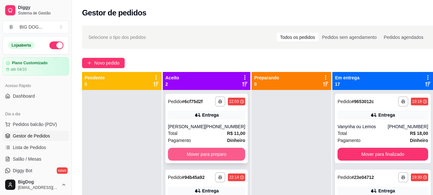
click at [227, 147] on button "Mover para preparo" at bounding box center [206, 153] width 77 height 13
click at [227, 152] on button "Mover para preparo" at bounding box center [206, 153] width 77 height 13
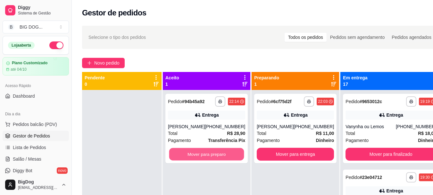
click at [227, 152] on button "Mover para preparo" at bounding box center [206, 154] width 75 height 13
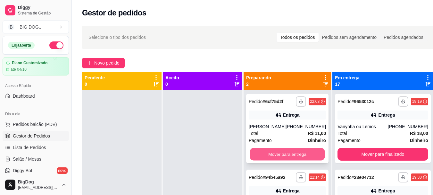
click at [283, 153] on button "Mover para entrega" at bounding box center [287, 154] width 75 height 13
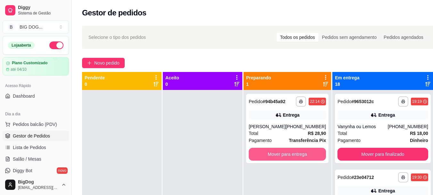
click at [283, 153] on button "Mover para entrega" at bounding box center [287, 153] width 77 height 13
